Goal: Information Seeking & Learning: Get advice/opinions

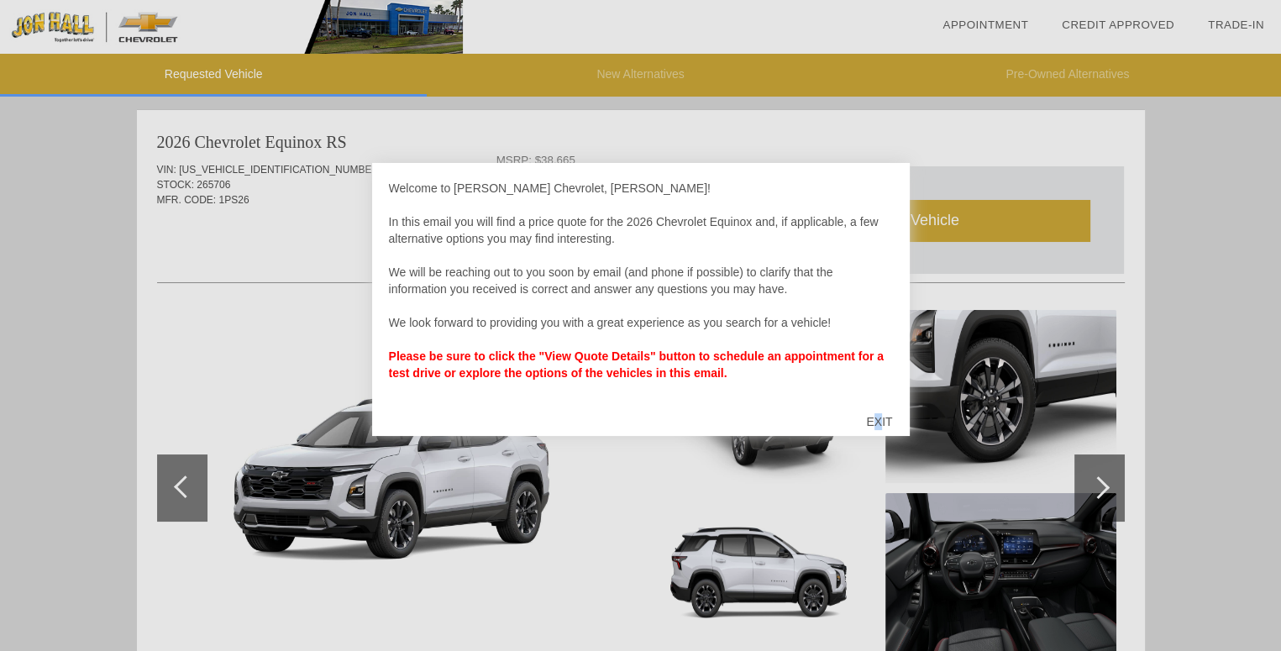
click at [879, 418] on div "EXIT" at bounding box center [879, 422] width 60 height 50
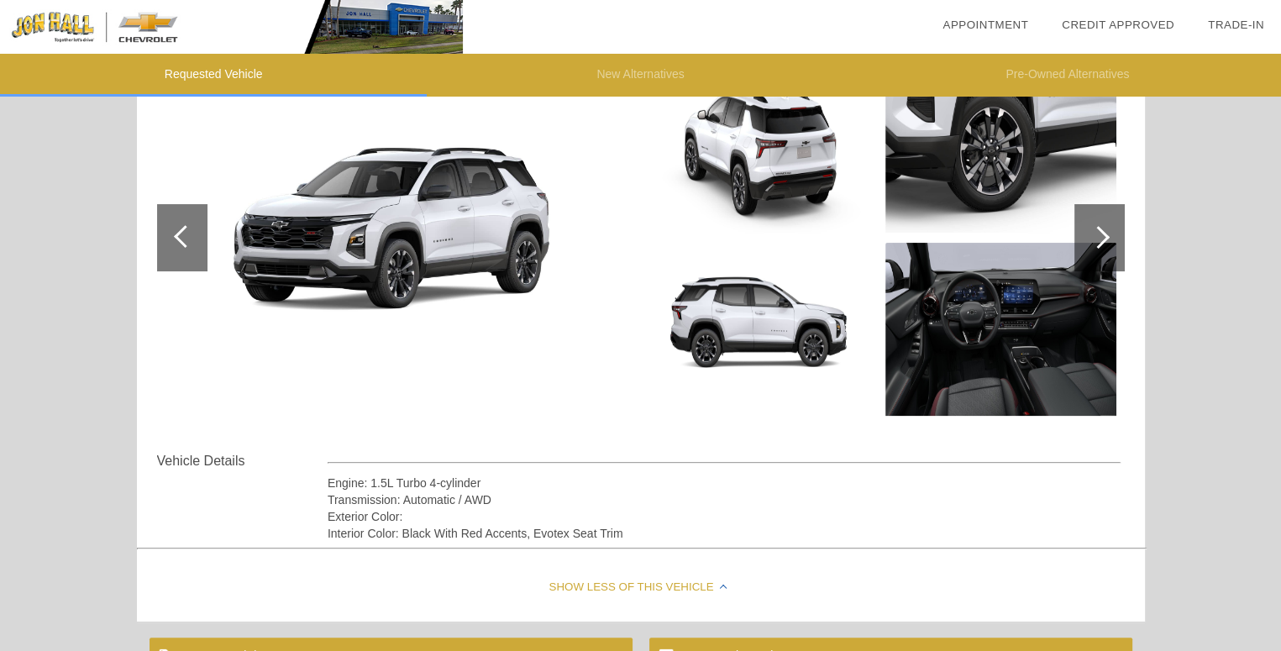
scroll to position [112, 0]
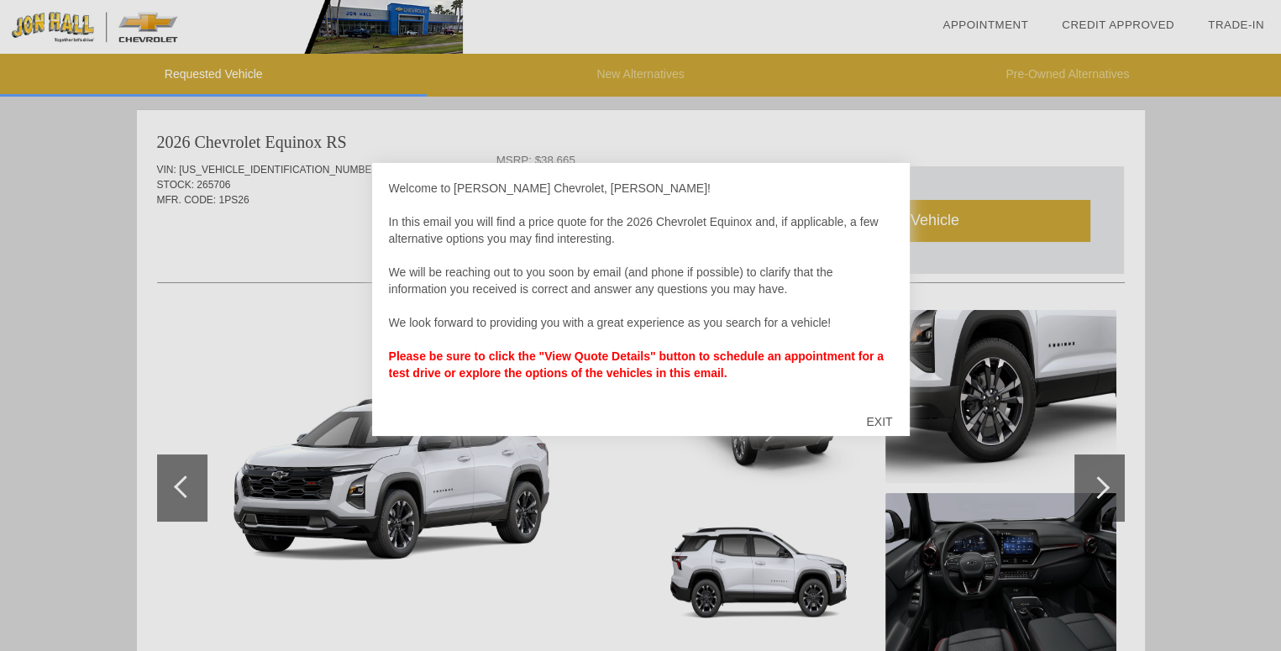
click at [876, 416] on div "EXIT" at bounding box center [879, 422] width 60 height 50
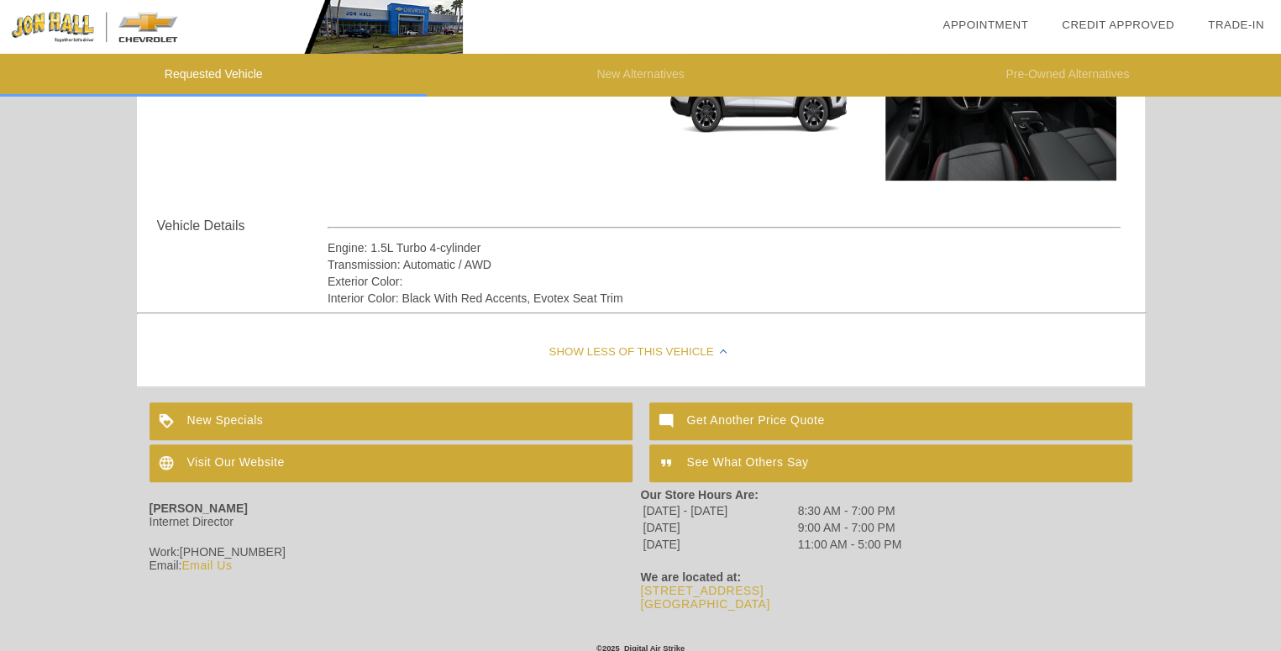
scroll to position [496, 0]
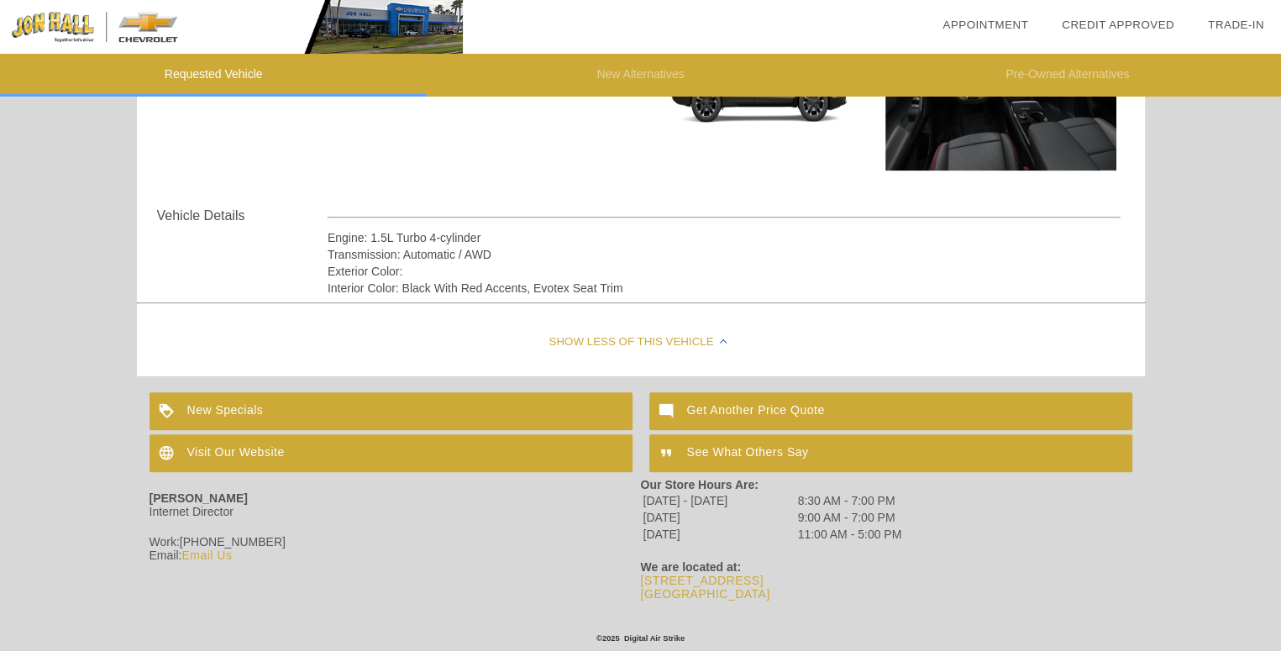
click at [772, 400] on div "Get Another Price Quote" at bounding box center [890, 411] width 483 height 38
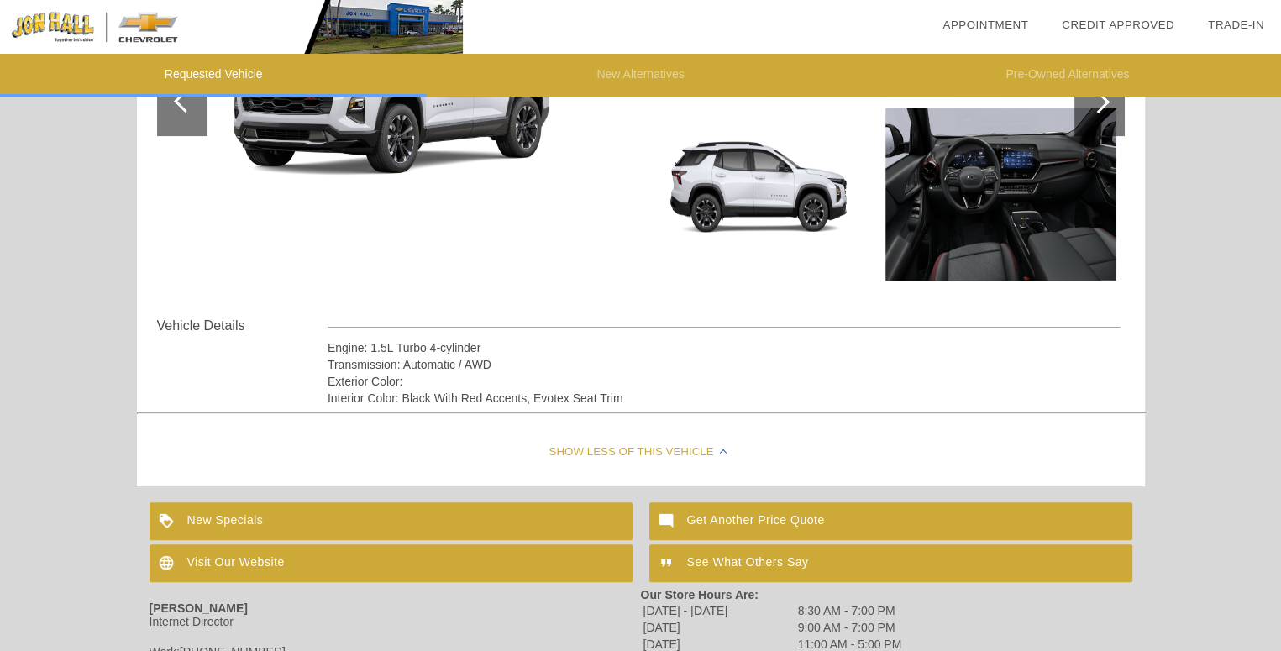
click at [628, 445] on div "Show Less of this Vehicle" at bounding box center [641, 452] width 1008 height 67
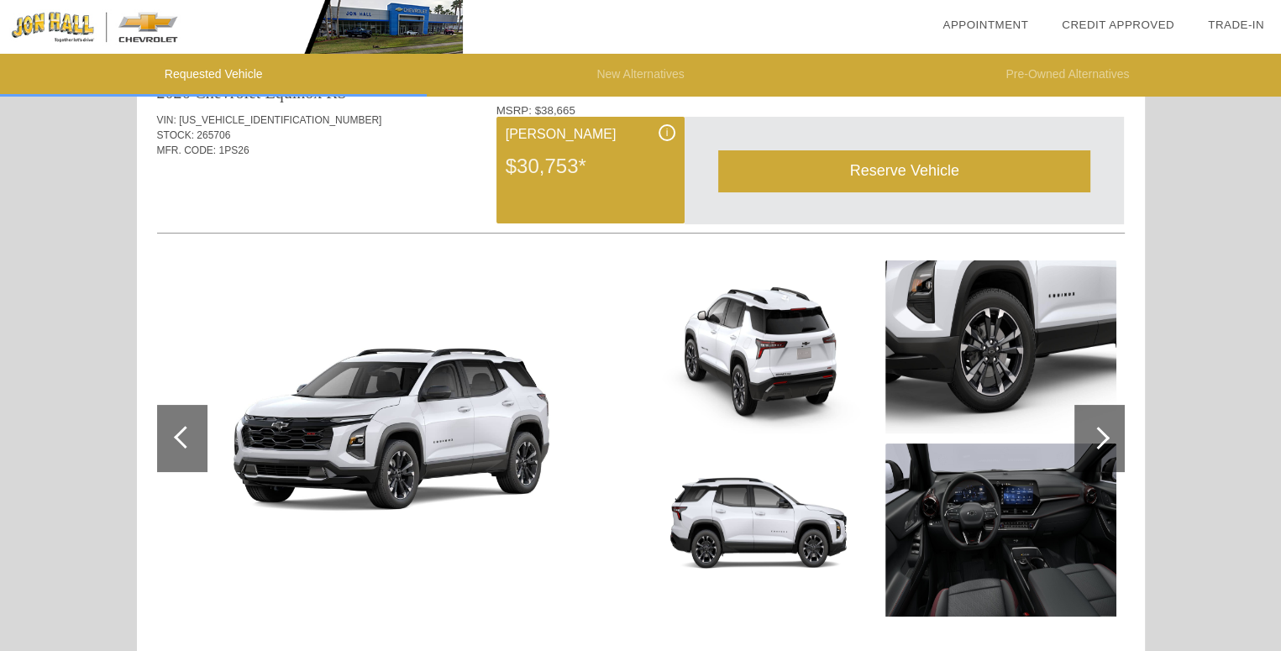
scroll to position [0, 0]
